Goal: Task Accomplishment & Management: Complete application form

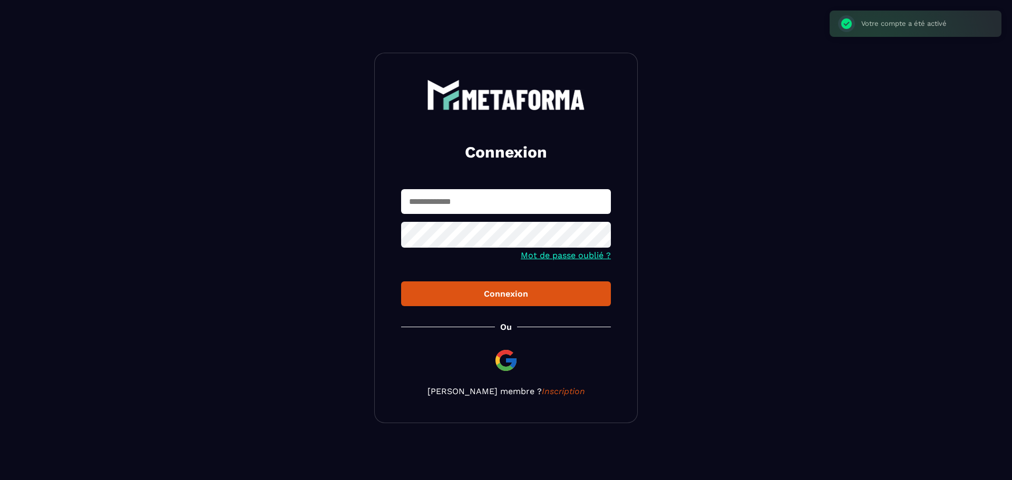
click at [448, 210] on input "text" at bounding box center [506, 201] width 210 height 25
click at [492, 202] on input "text" at bounding box center [506, 201] width 210 height 25
click at [0, 476] on nordpass-portal at bounding box center [0, 476] width 0 height 0
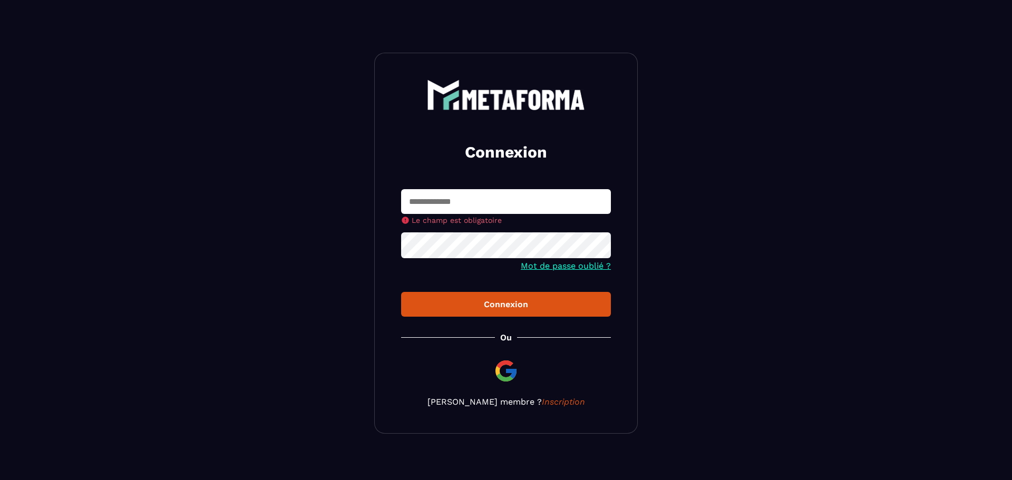
type input "**********"
